Goal: Task Accomplishment & Management: Manage account settings

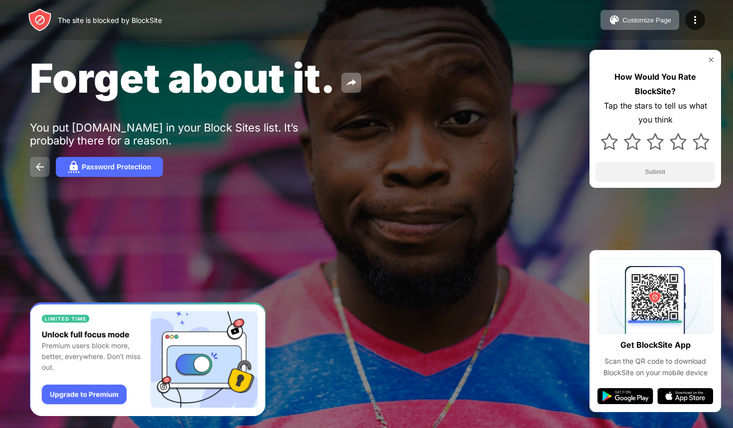
click at [43, 166] on img at bounding box center [40, 167] width 12 height 12
click at [92, 162] on button "Password Protection" at bounding box center [109, 167] width 107 height 20
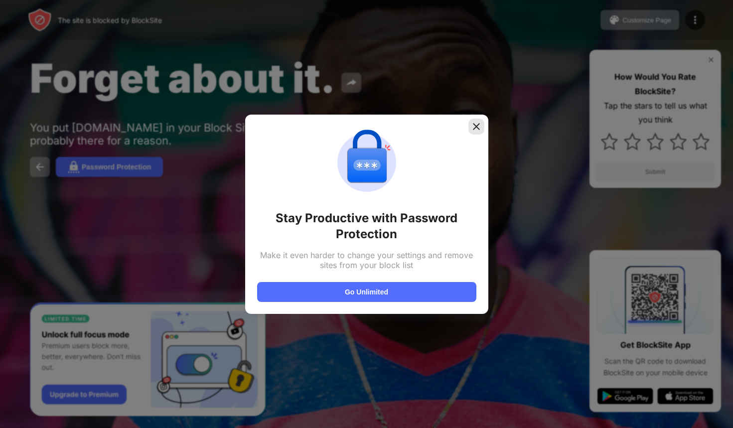
click at [477, 122] on img at bounding box center [476, 127] width 10 height 10
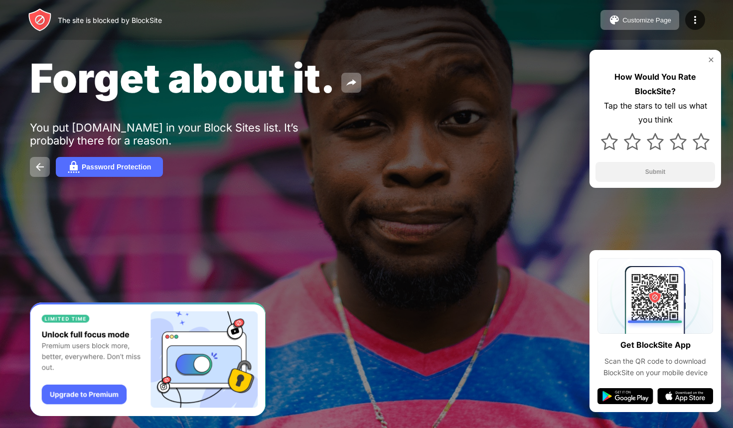
click at [708, 55] on div "How Would You Rate BlockSite? Tap the stars to tell us what you think Submit" at bounding box center [654, 119] width 131 height 138
click at [606, 142] on img at bounding box center [609, 141] width 17 height 17
click at [650, 165] on button "Submit" at bounding box center [655, 172] width 120 height 20
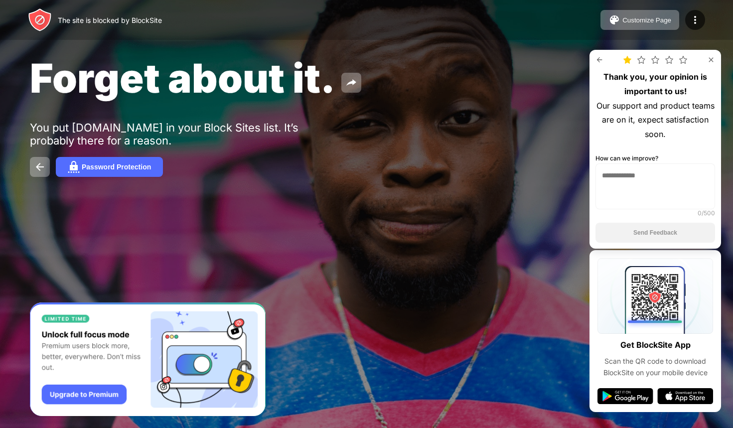
click at [707, 57] on img at bounding box center [711, 60] width 8 height 8
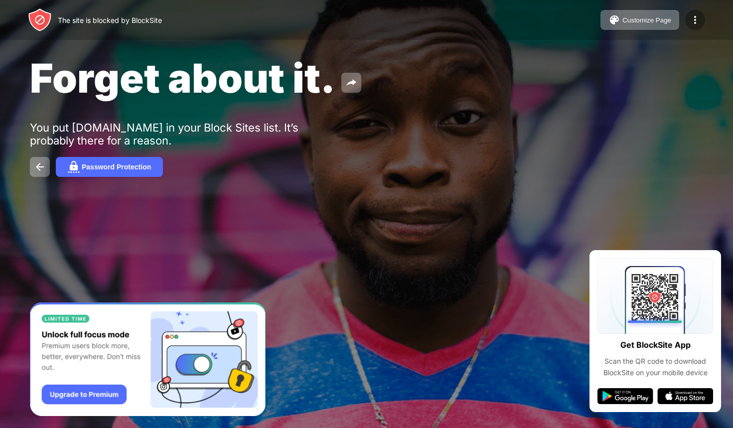
click at [692, 21] on img at bounding box center [695, 20] width 12 height 12
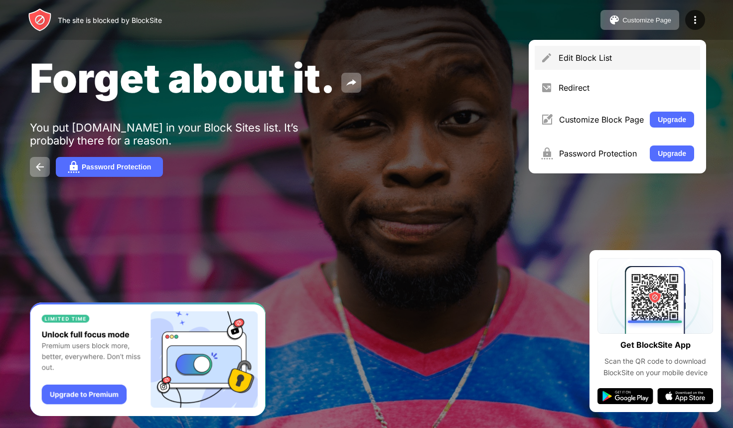
click at [620, 64] on div "Edit Block List" at bounding box center [616, 58] width 165 height 24
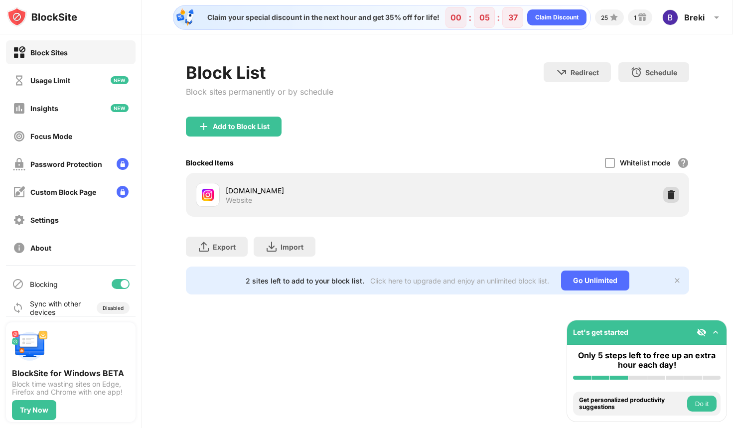
click at [666, 190] on img at bounding box center [671, 195] width 10 height 10
